Goal: Task Accomplishment & Management: Manage account settings

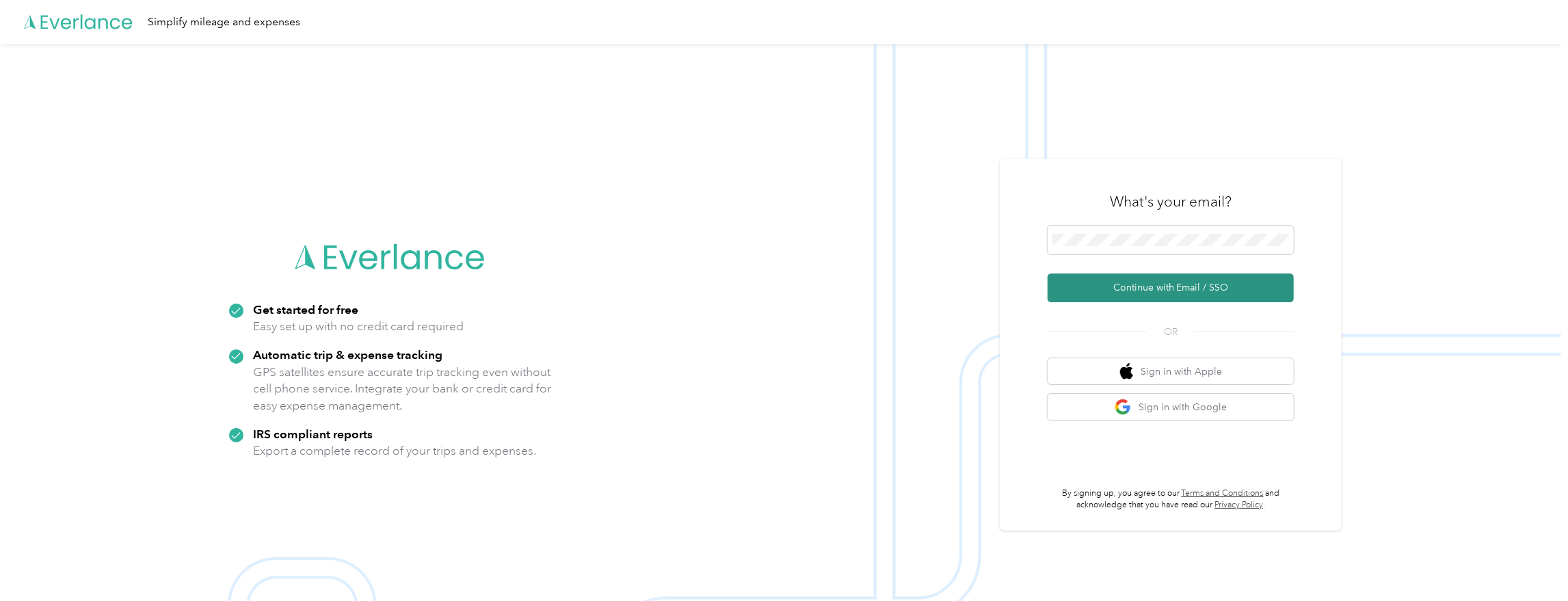
click at [1149, 284] on button "Continue with Email / SSO" at bounding box center [1171, 287] width 246 height 28
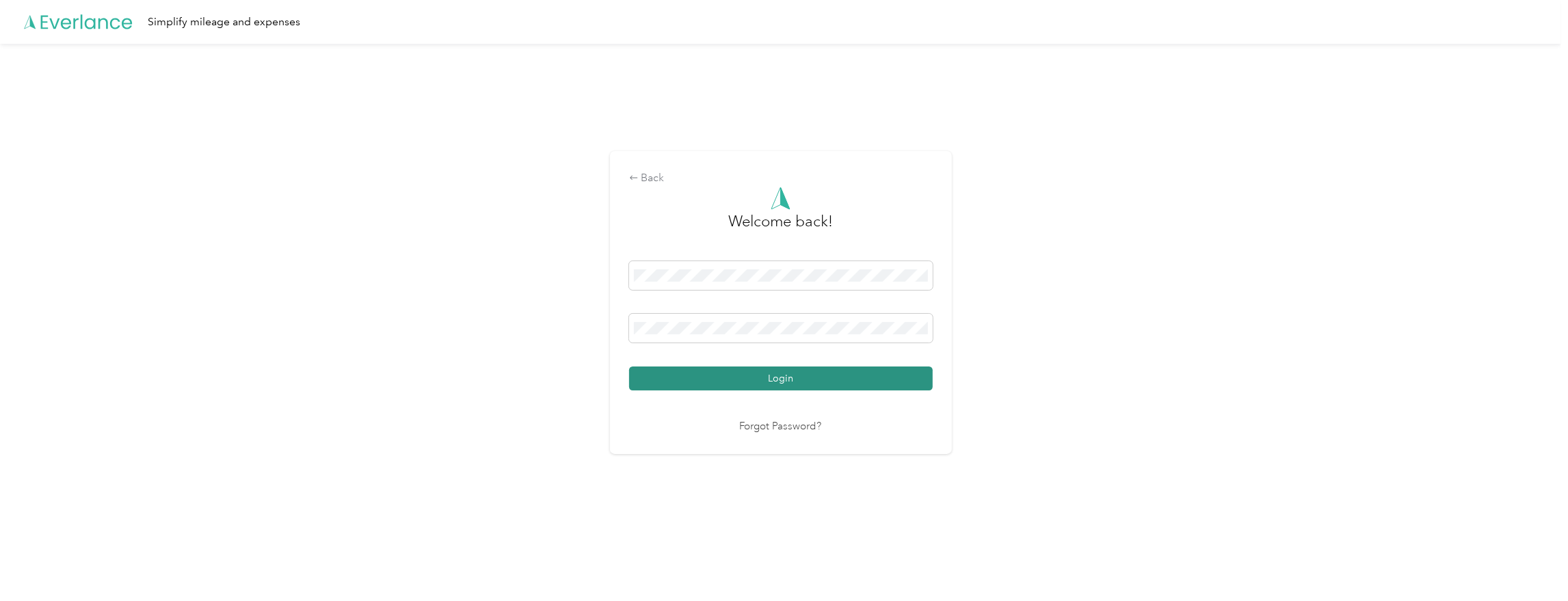
click at [885, 374] on button "Login" at bounding box center [781, 378] width 304 height 24
